Goal: Find specific page/section: Find specific page/section

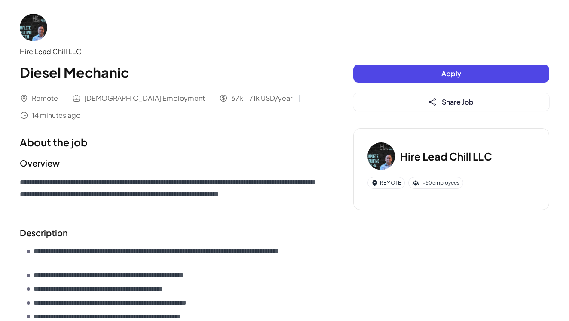
click at [67, 56] on div "Hire Lead Chill LLC" at bounding box center [169, 51] width 299 height 10
copy div "Hire Lead Chill LLC"
